Goal: Task Accomplishment & Management: Use online tool/utility

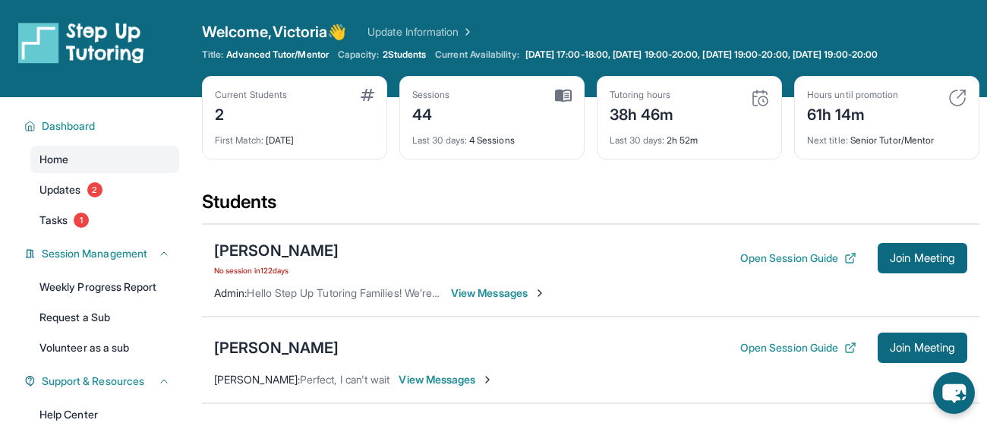
click at [600, 188] on div "Current Students 2 First Match : [DATE] Sessions 44 Last 30 days : 4 Sessions T…" at bounding box center [591, 133] width 778 height 114
click at [347, 207] on div "Students" at bounding box center [591, 206] width 778 height 33
click at [396, 210] on div "Students" at bounding box center [591, 206] width 778 height 33
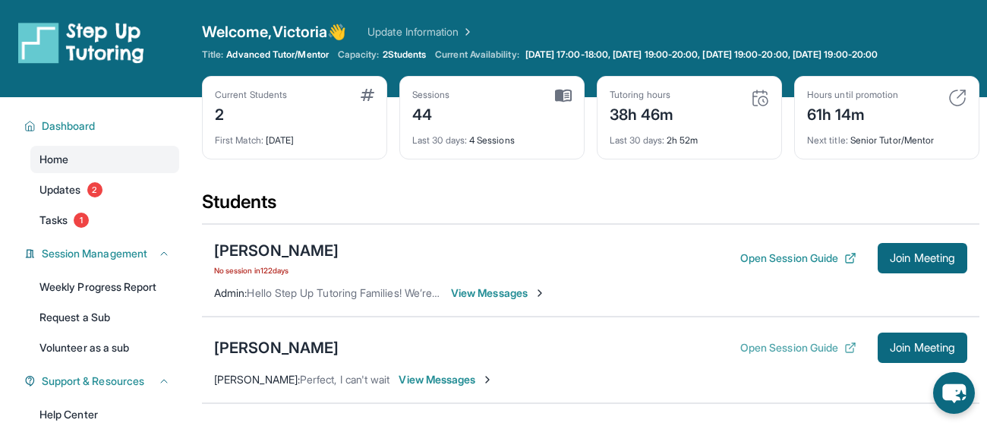
click at [774, 345] on button "Open Session Guide" at bounding box center [798, 347] width 116 height 15
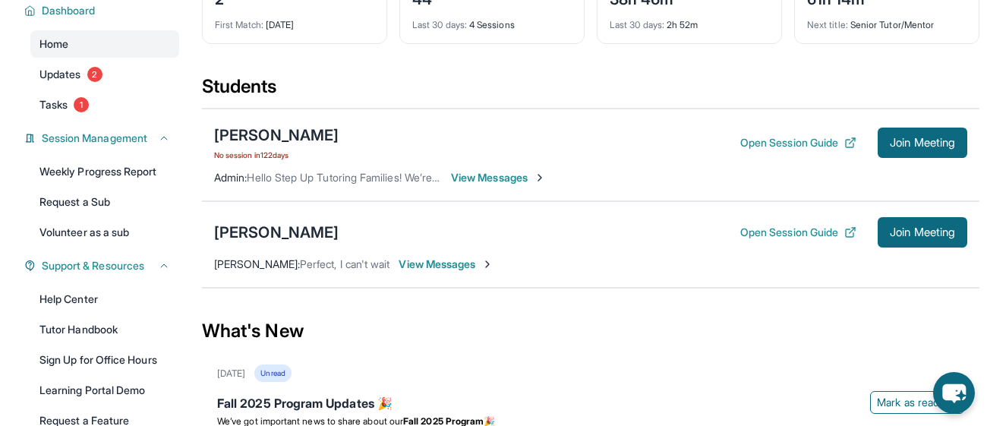
scroll to position [110, 0]
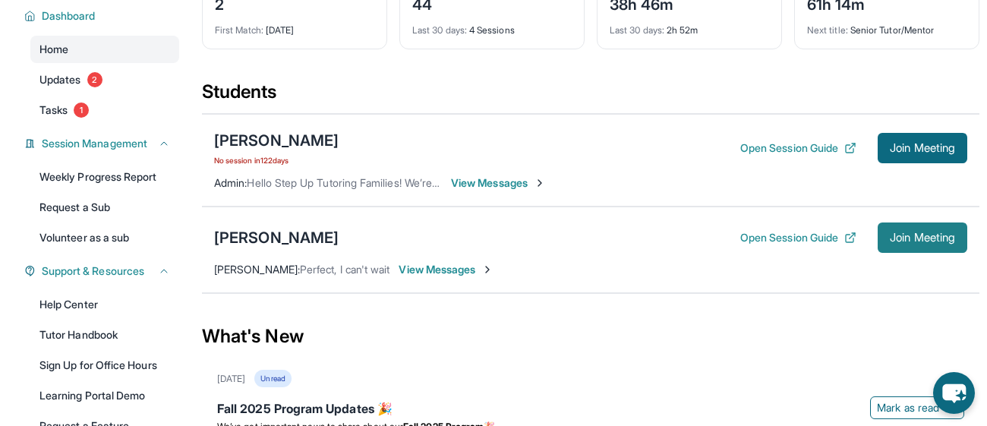
click at [926, 240] on span "Join Meeting" at bounding box center [922, 237] width 65 height 9
